Goal: Check status: Check status

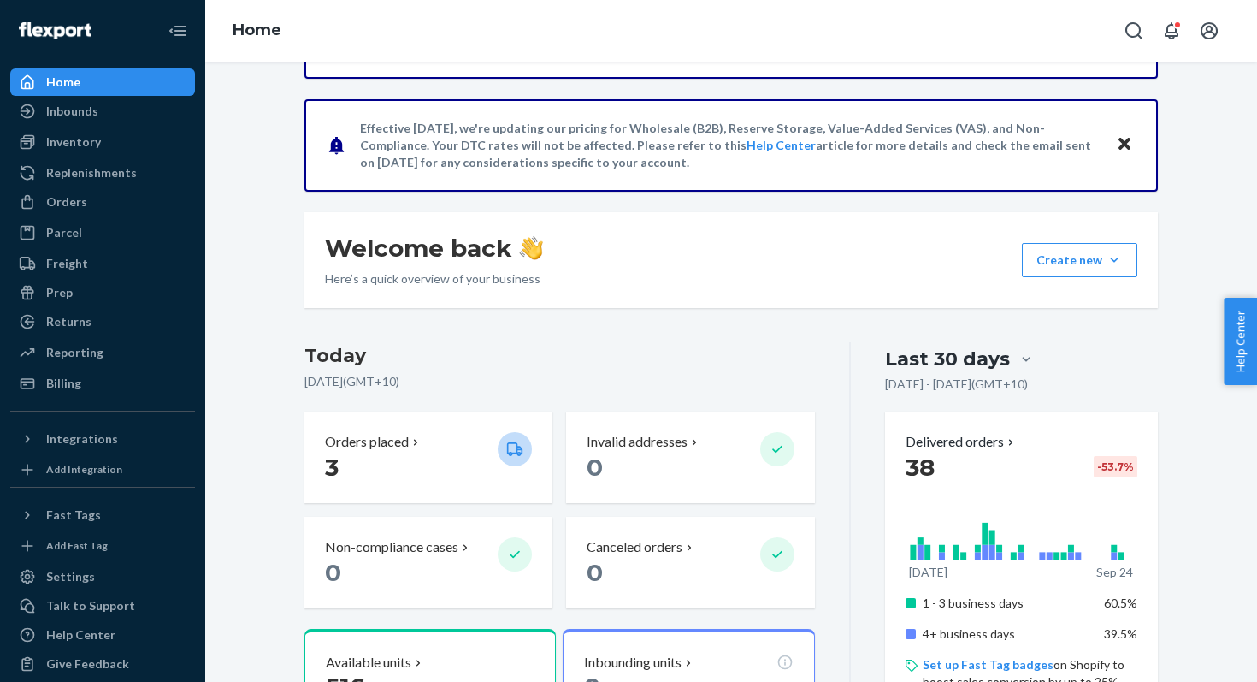
scroll to position [304, 0]
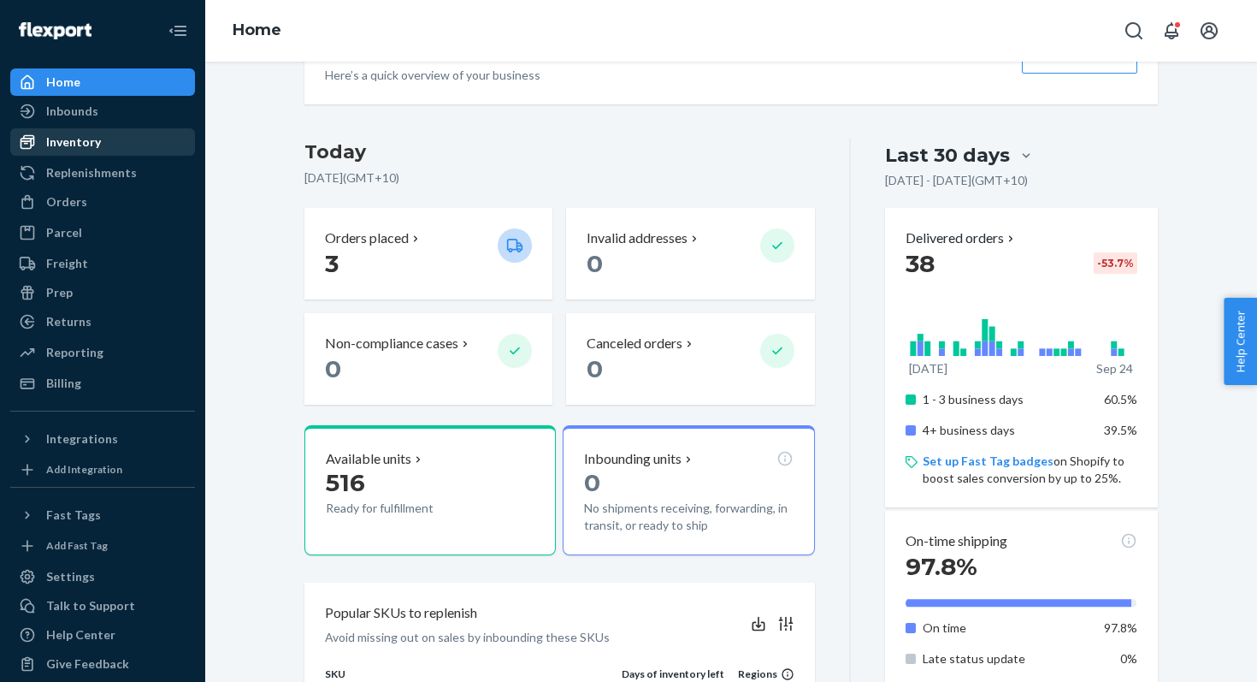
click at [80, 144] on div "Inventory" at bounding box center [73, 141] width 55 height 17
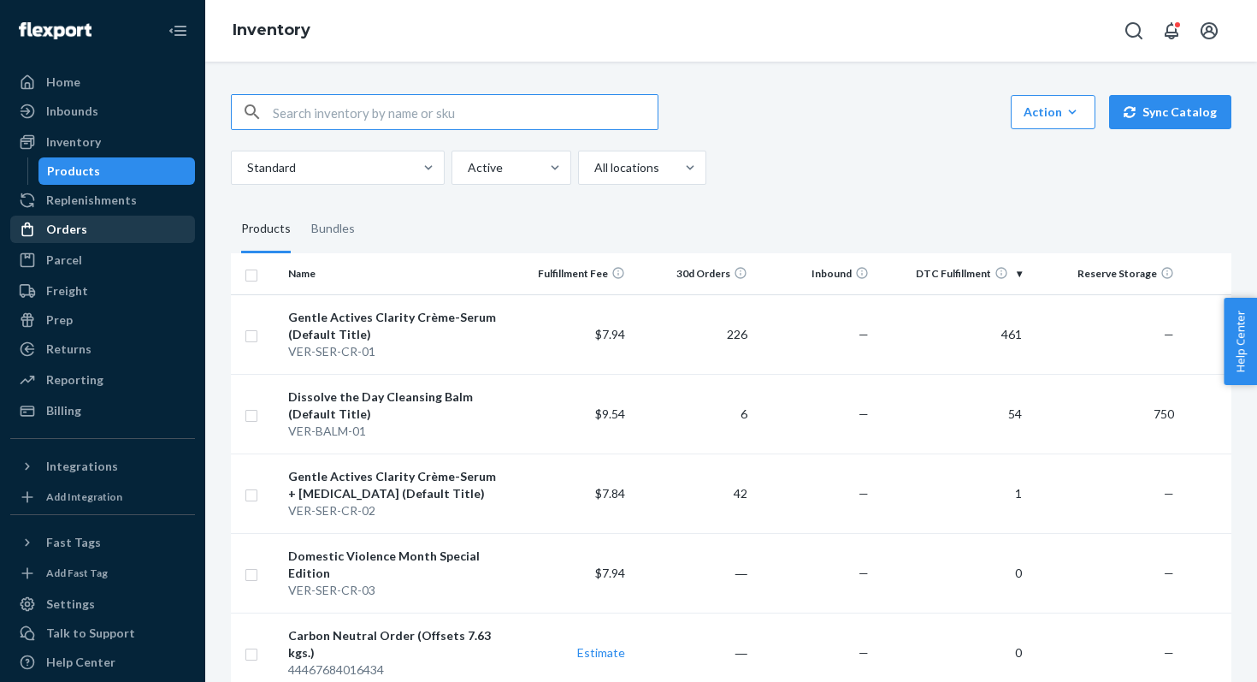
click at [99, 230] on div "Orders" at bounding box center [102, 229] width 181 height 24
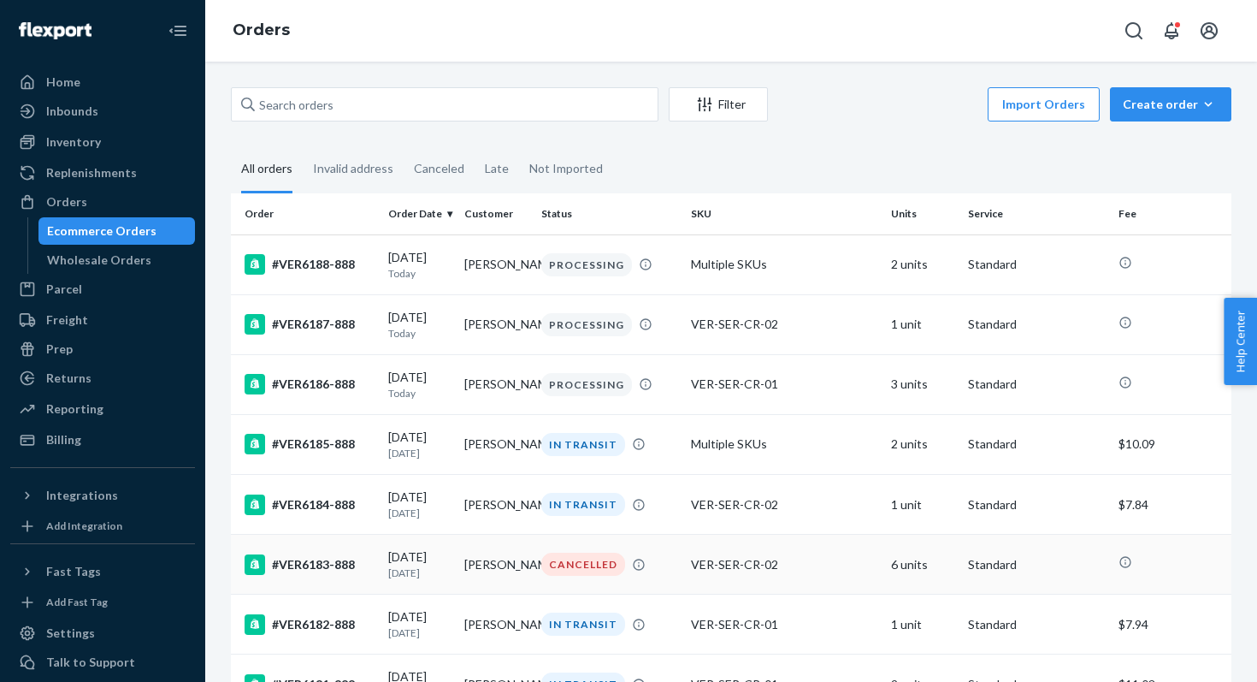
click at [473, 579] on td "[PERSON_NAME]" at bounding box center [496, 565] width 77 height 60
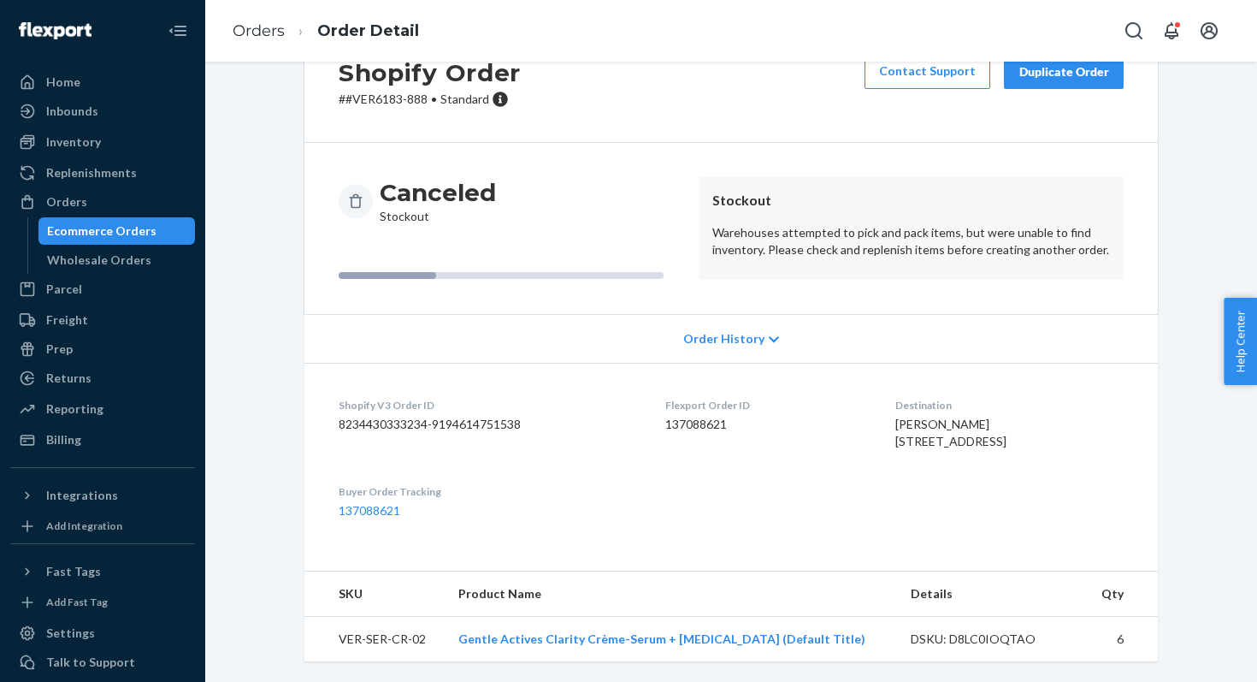
scroll to position [101, 0]
drag, startPoint x: 927, startPoint y: 443, endPoint x: 884, endPoint y: 392, distance: 66.8
click at [895, 416] on div "[PERSON_NAME] [STREET_ADDRESS]" at bounding box center [1009, 433] width 228 height 34
copy span "[PERSON_NAME] [STREET_ADDRESS]"
